Goal: Check status: Check status

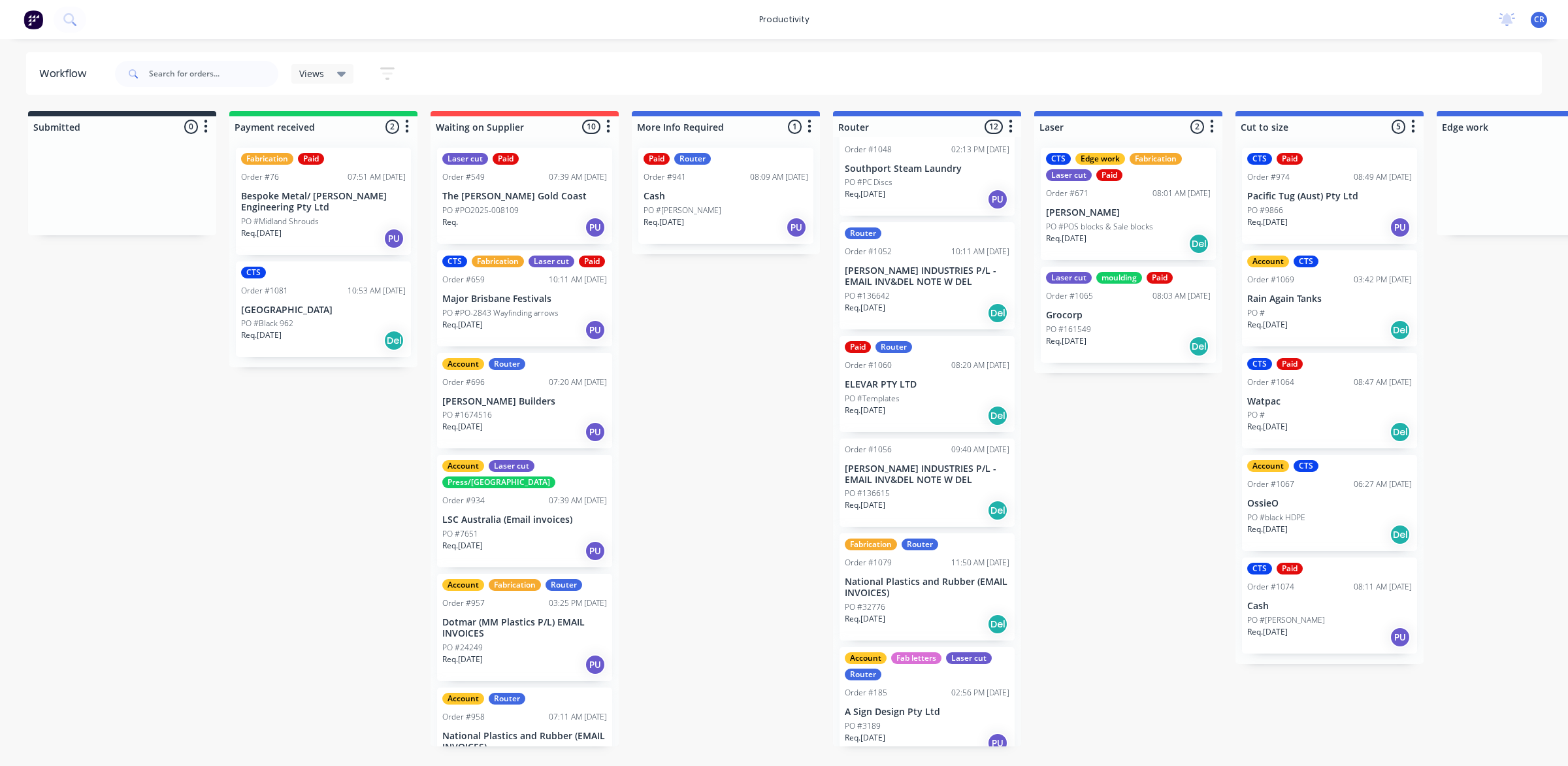
scroll to position [664, 0]
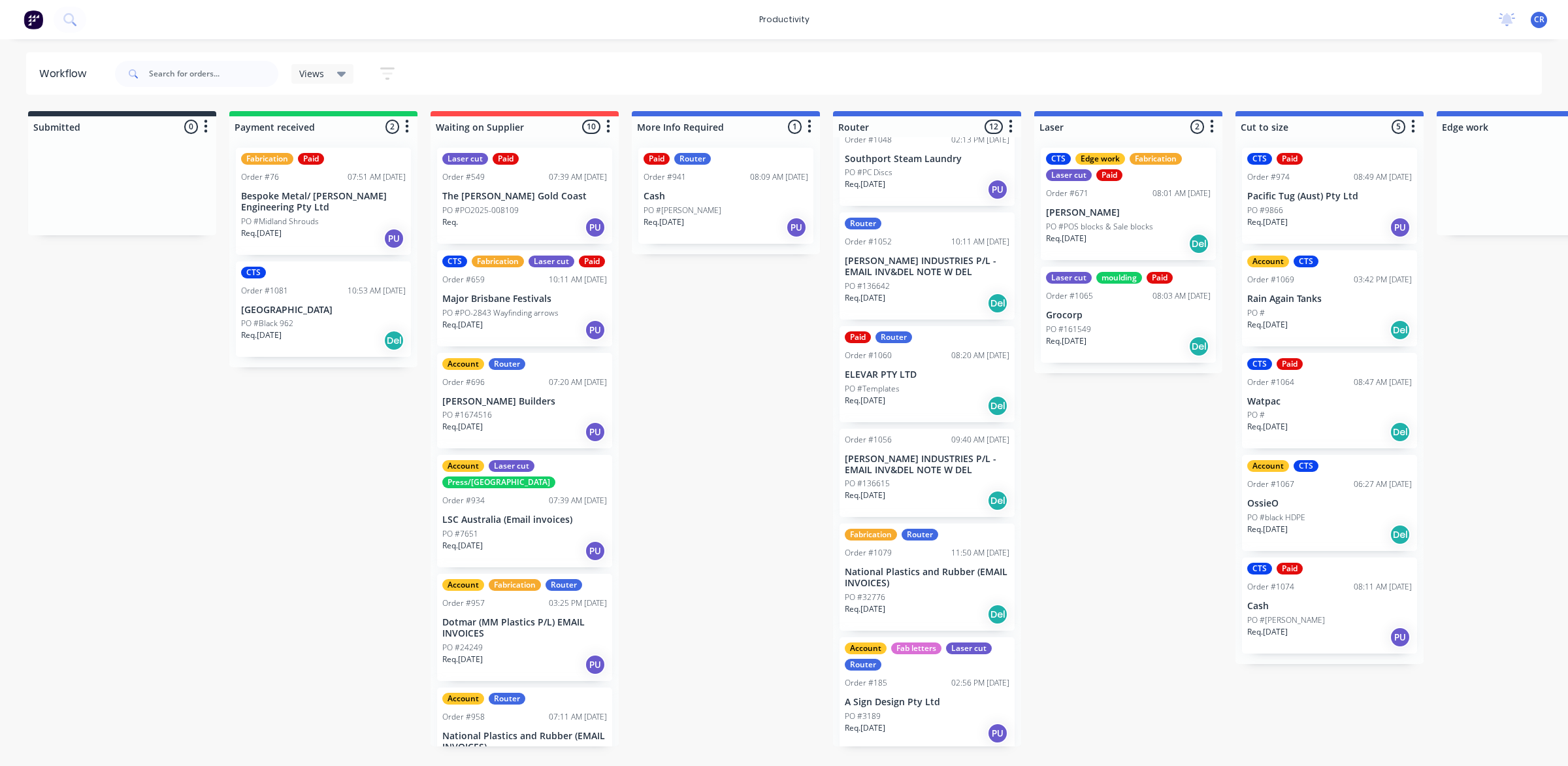
click at [916, 570] on p "National Plastics and Rubber (EMAIL INVOICES)" at bounding box center [927, 578] width 164 height 22
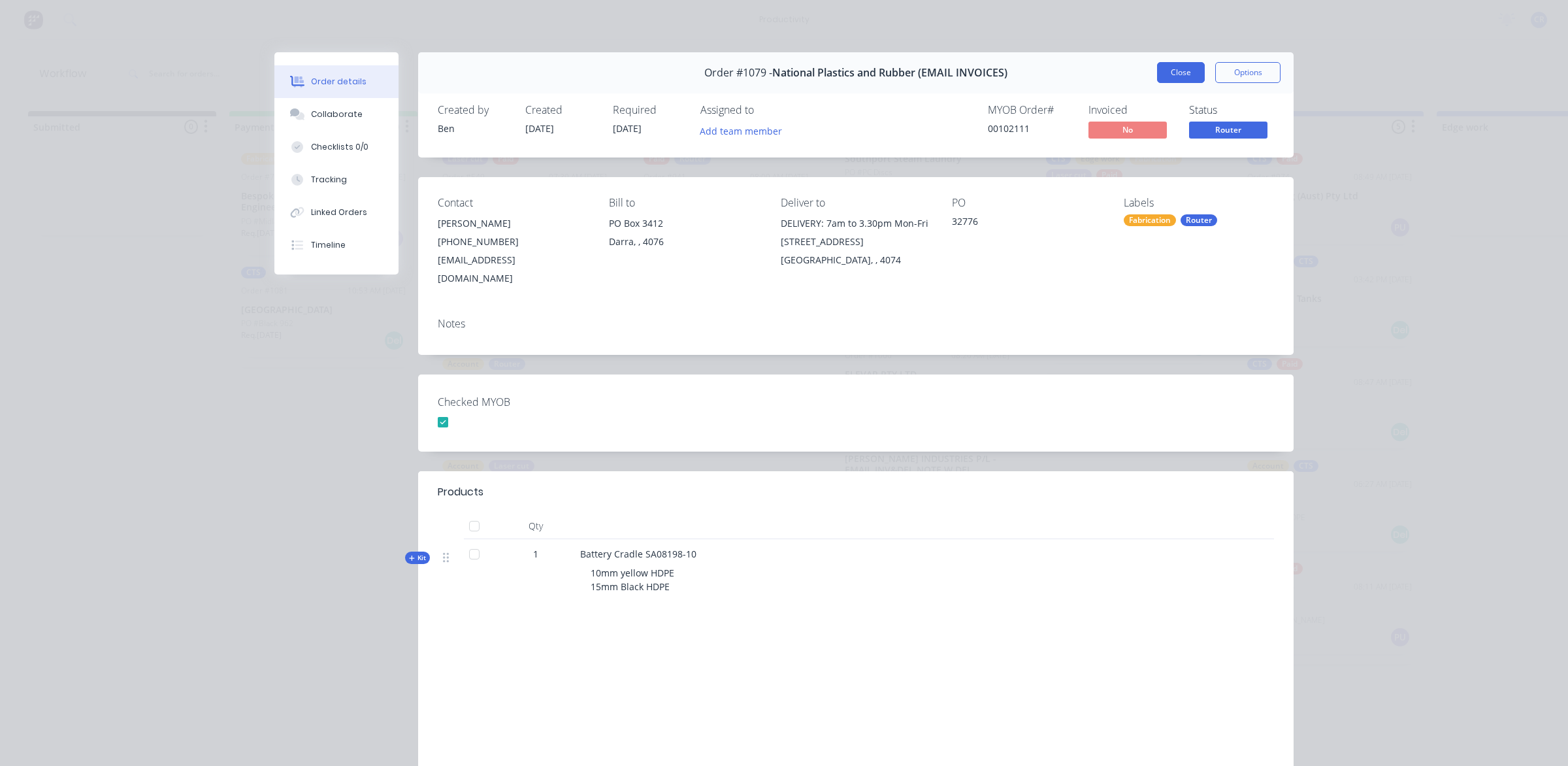
click at [1168, 72] on button "Close" at bounding box center [1182, 73] width 48 height 21
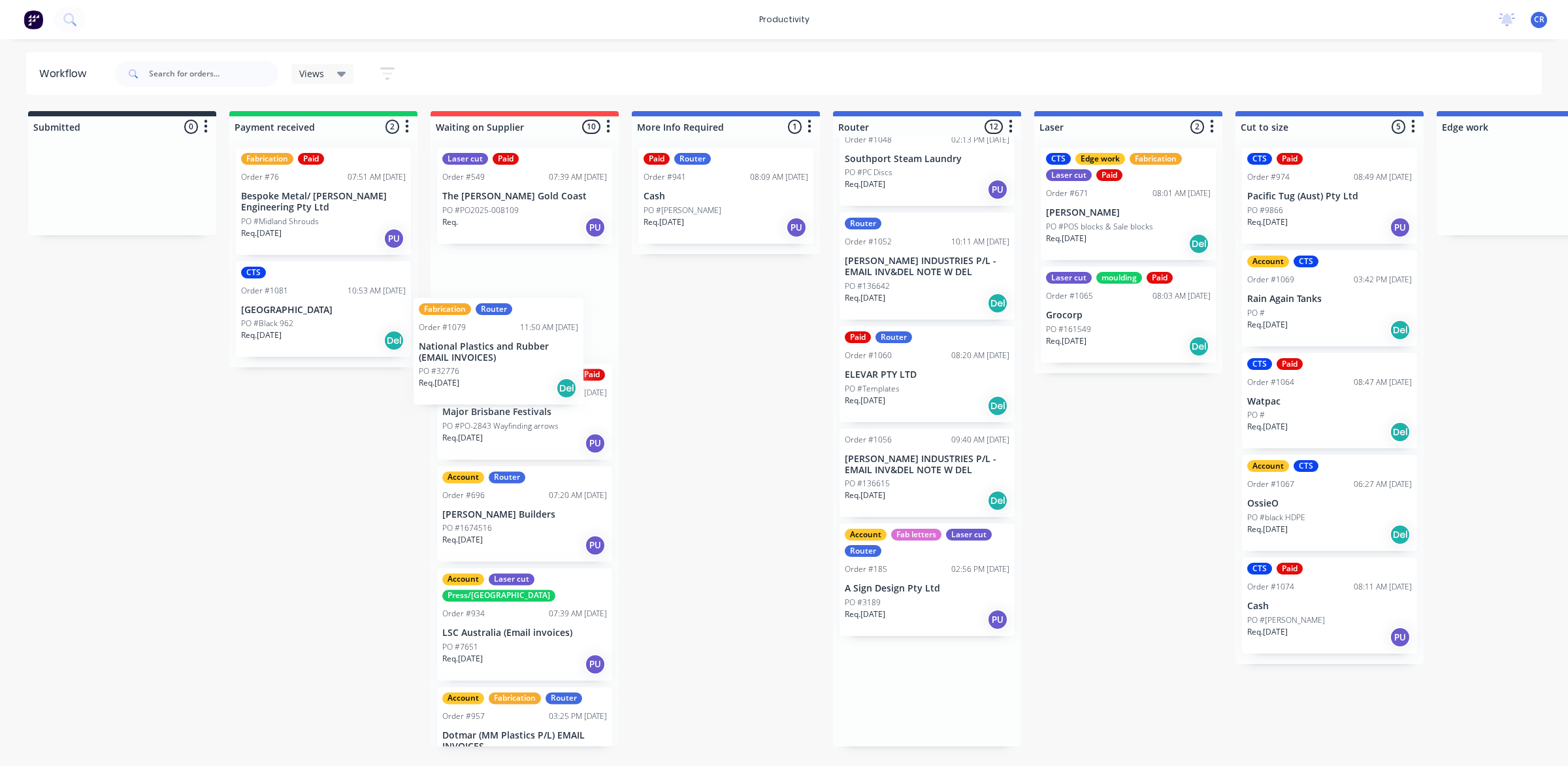
drag, startPoint x: 913, startPoint y: 578, endPoint x: 484, endPoint y: 355, distance: 483.5
click at [484, 355] on div "Submitted 0 Sort By Created date Required date Order number Customer name Most …" at bounding box center [1554, 429] width 3126 height 636
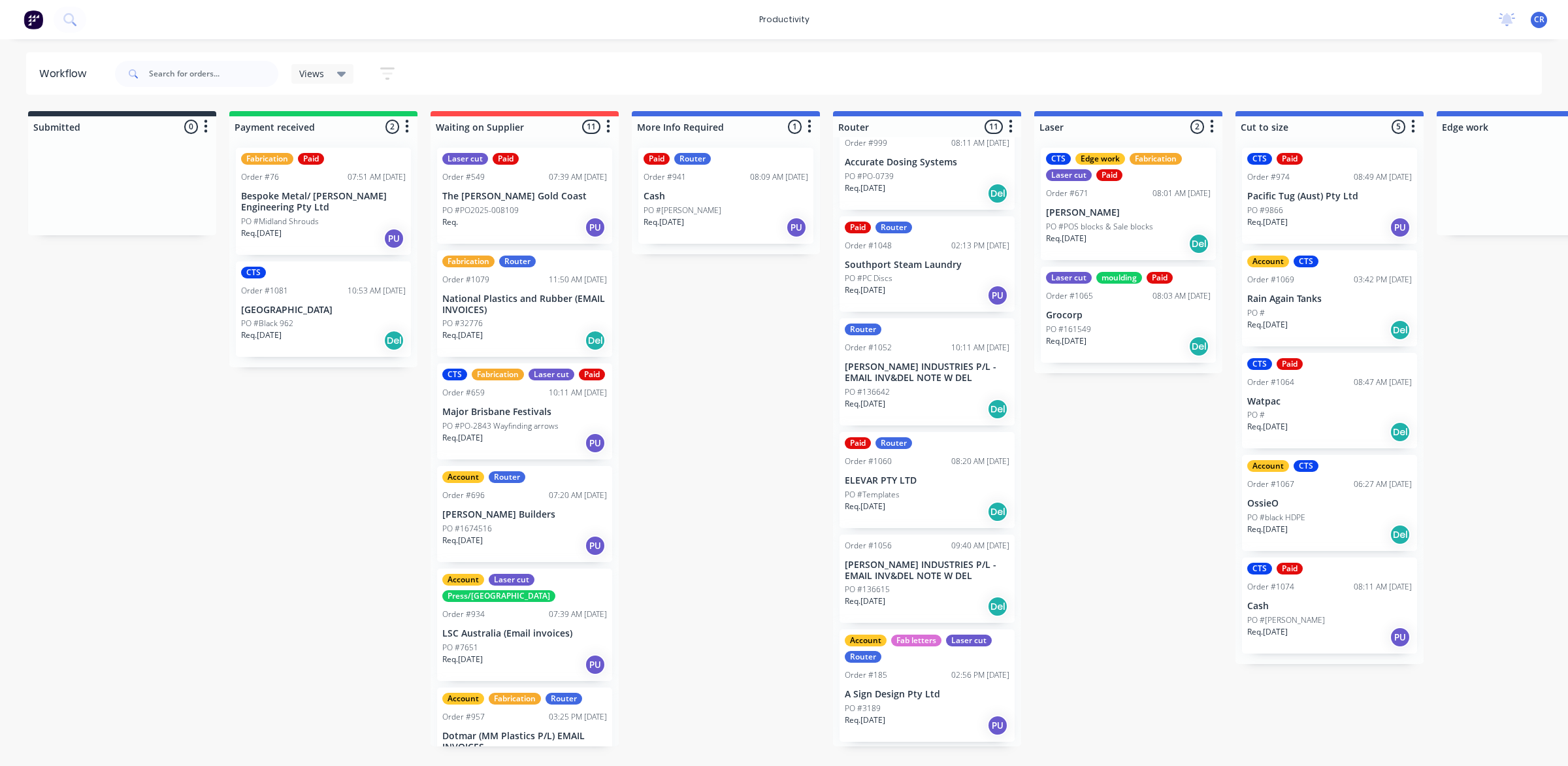
scroll to position [550, 0]
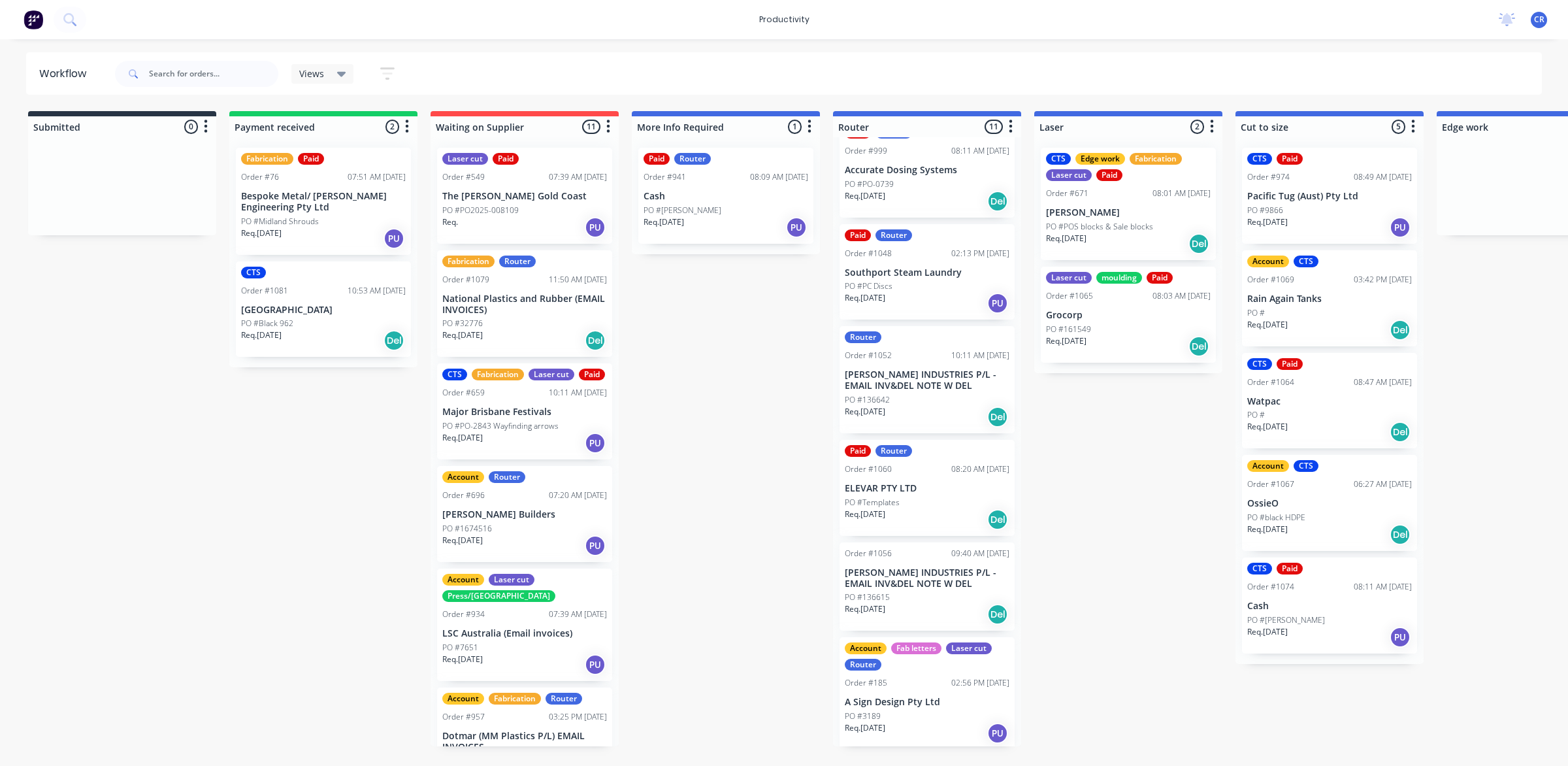
click at [717, 342] on div "Submitted 0 Sort By Created date Required date Order number Customer name Most …" at bounding box center [1554, 429] width 3126 height 636
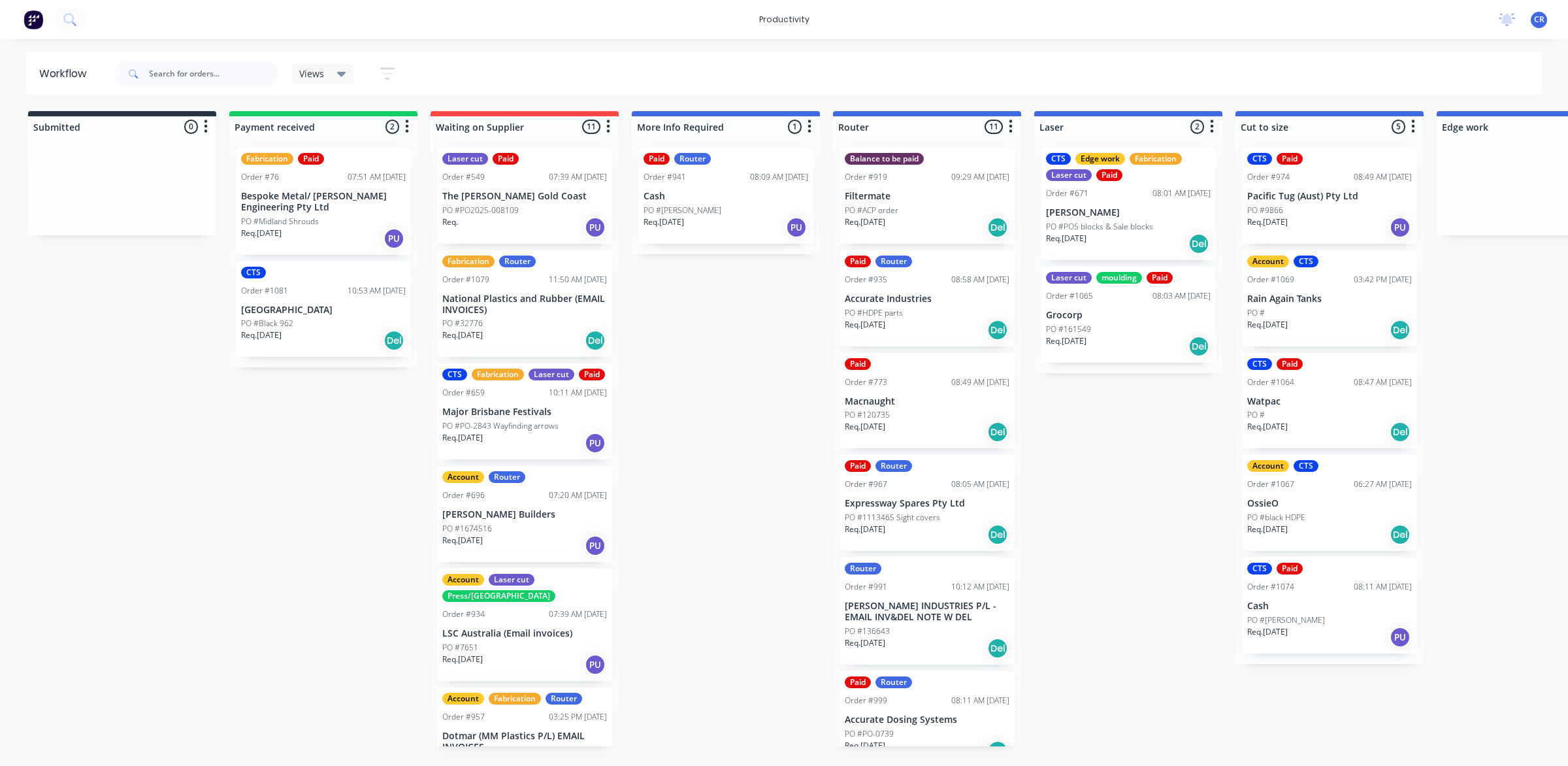
click at [1147, 216] on p "[PERSON_NAME]" at bounding box center [1128, 212] width 164 height 11
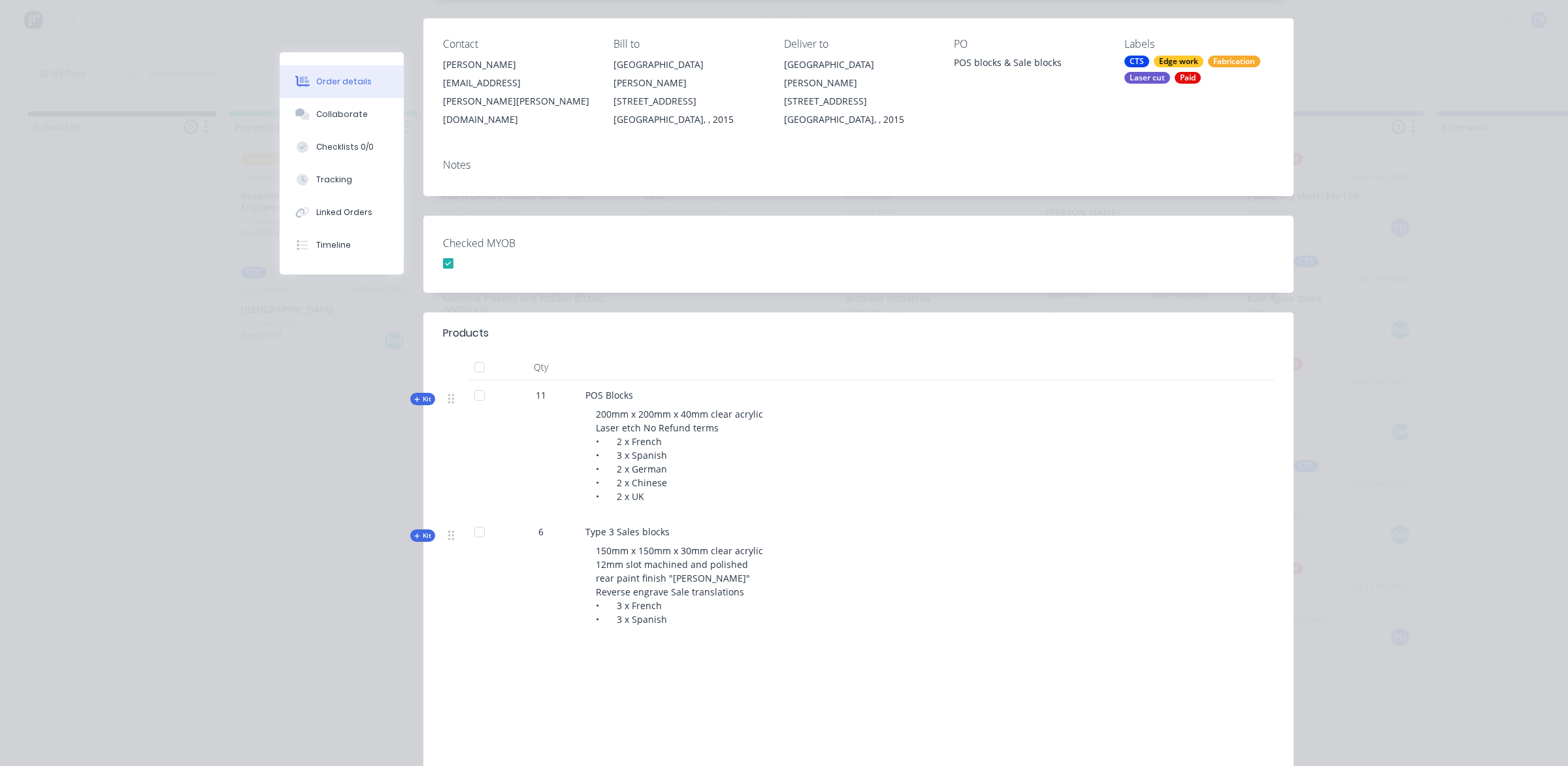
scroll to position [164, 0]
